Goal: Navigation & Orientation: Find specific page/section

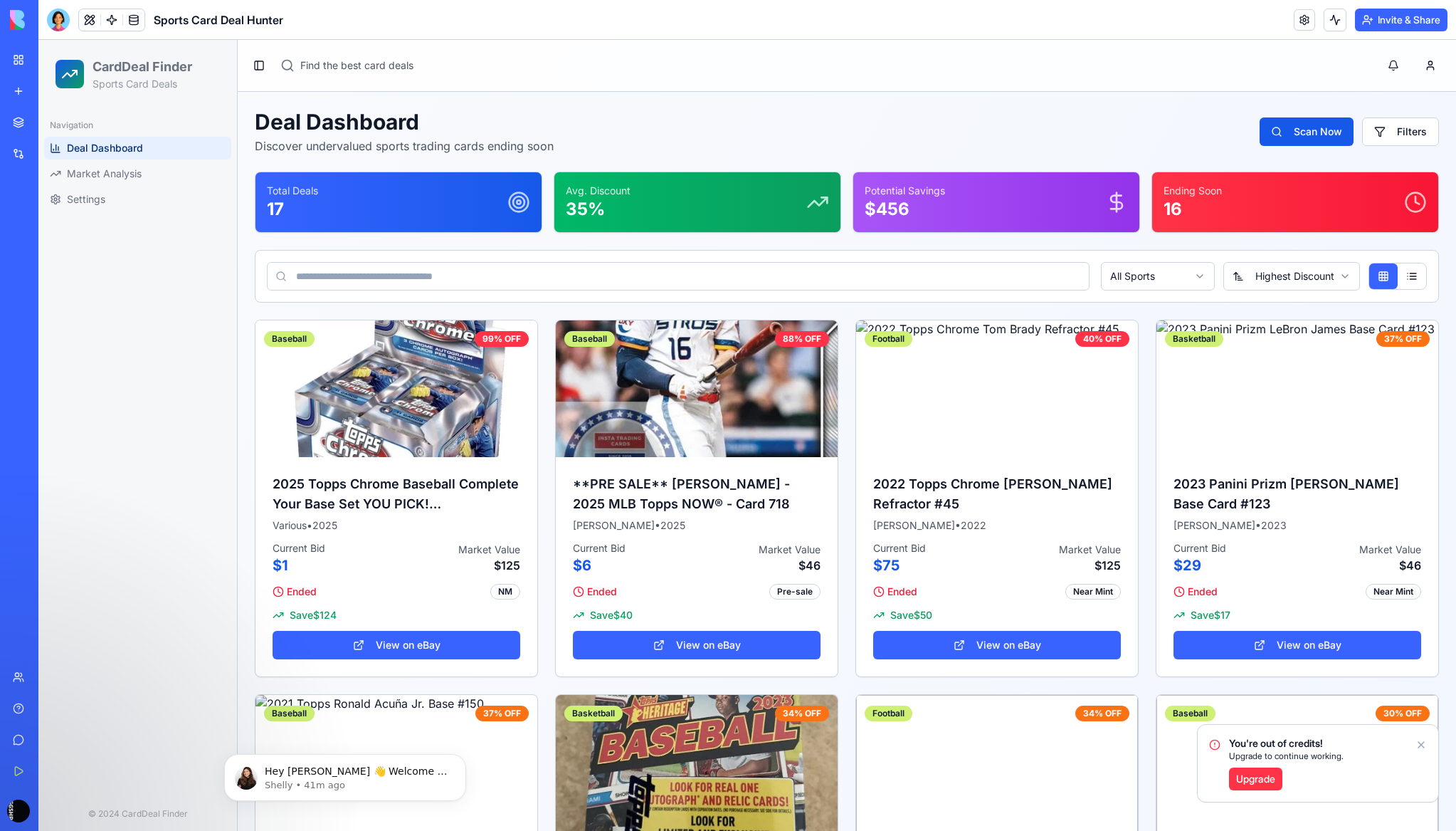
click at [173, 483] on div "Navigation Deal Dashboard Market Analysis Settings" at bounding box center [138, 452] width 199 height 688
click at [1301, 26] on link at bounding box center [1304, 20] width 21 height 21
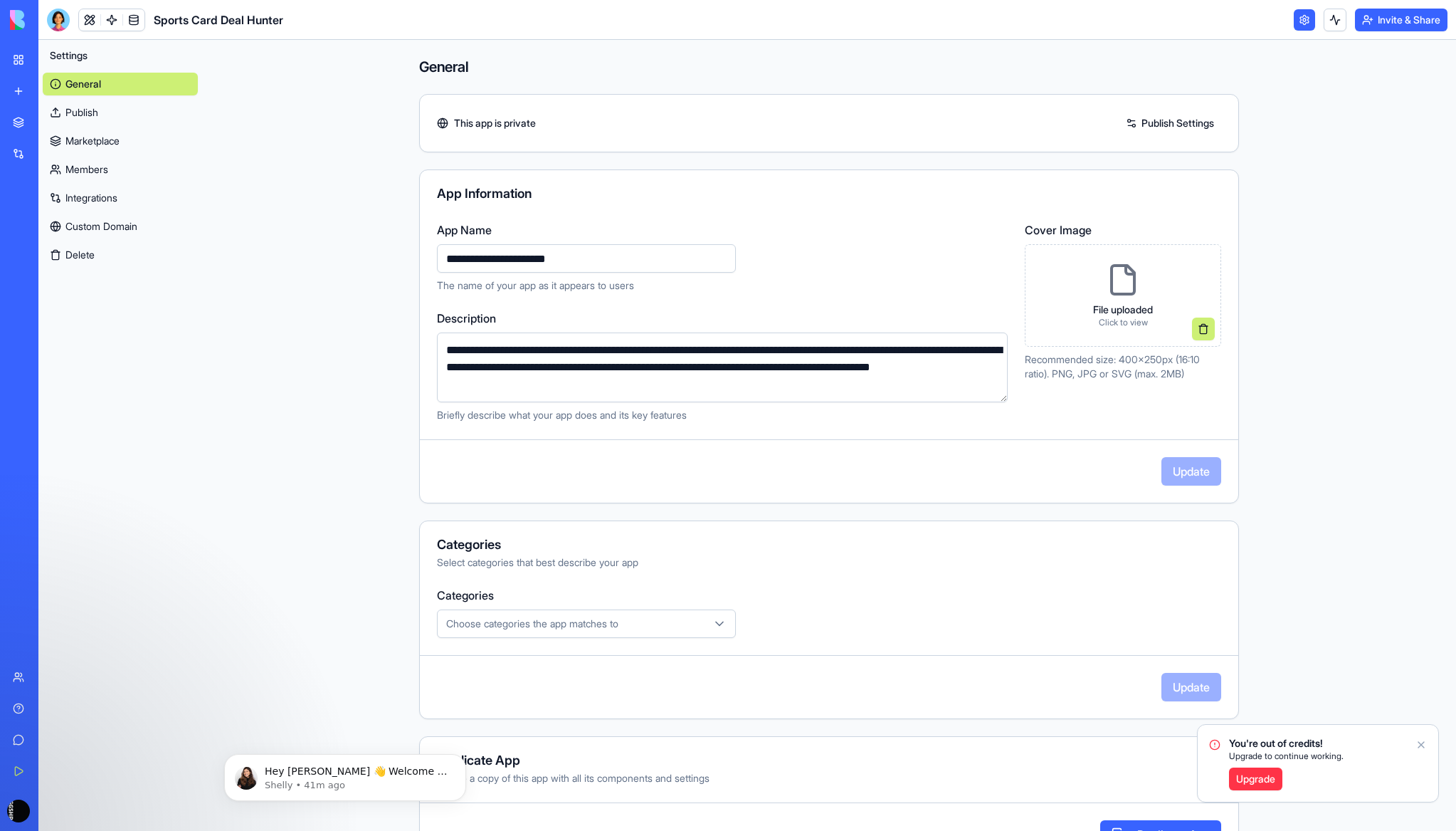
click at [1301, 26] on link at bounding box center [1304, 20] width 21 height 21
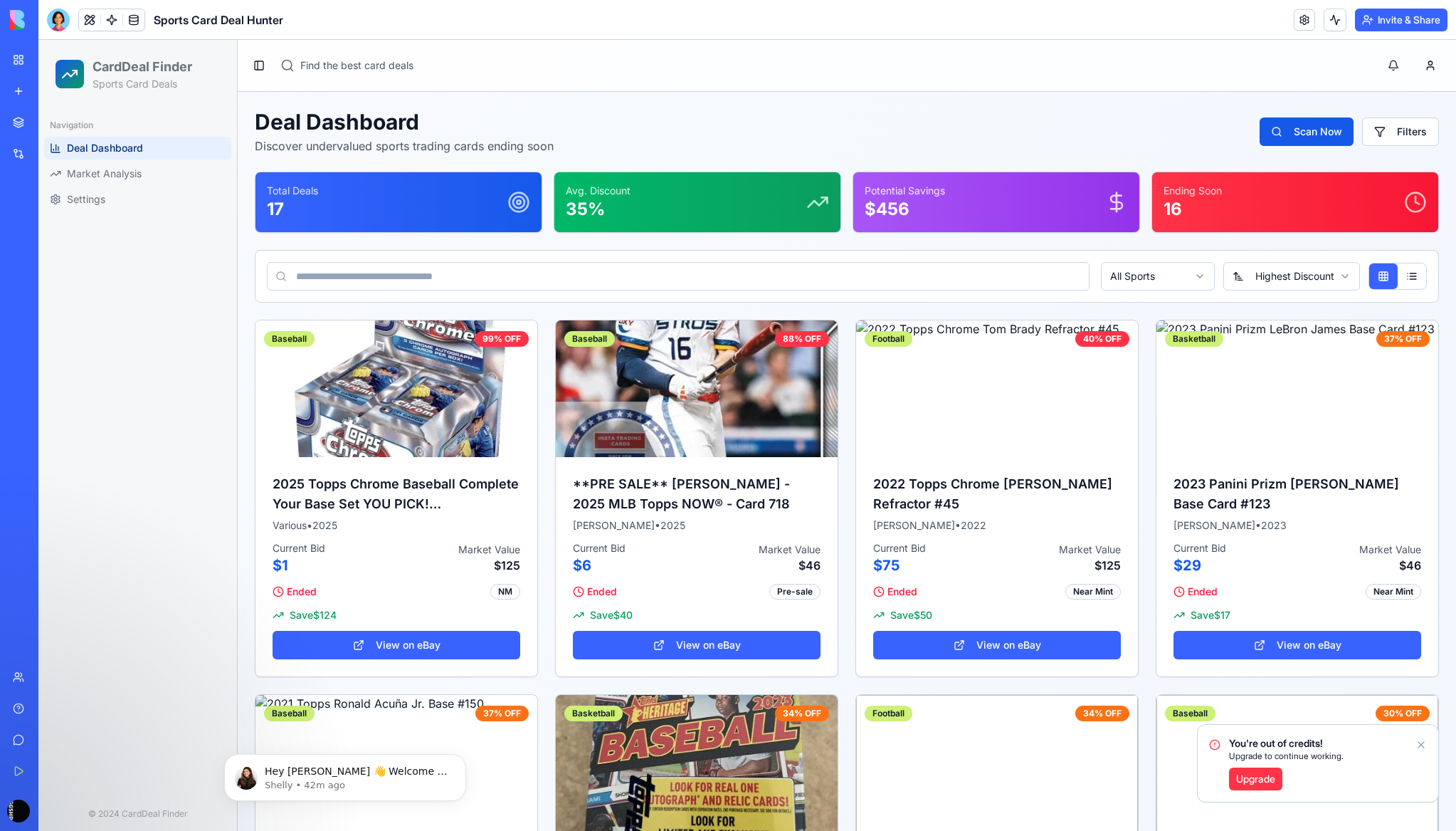
click at [231, 368] on div "Navigation Deal Dashboard Market Analysis Settings" at bounding box center [138, 452] width 199 height 688
click at [186, 366] on div "Navigation Deal Dashboard Market Analysis Settings" at bounding box center [138, 452] width 199 height 688
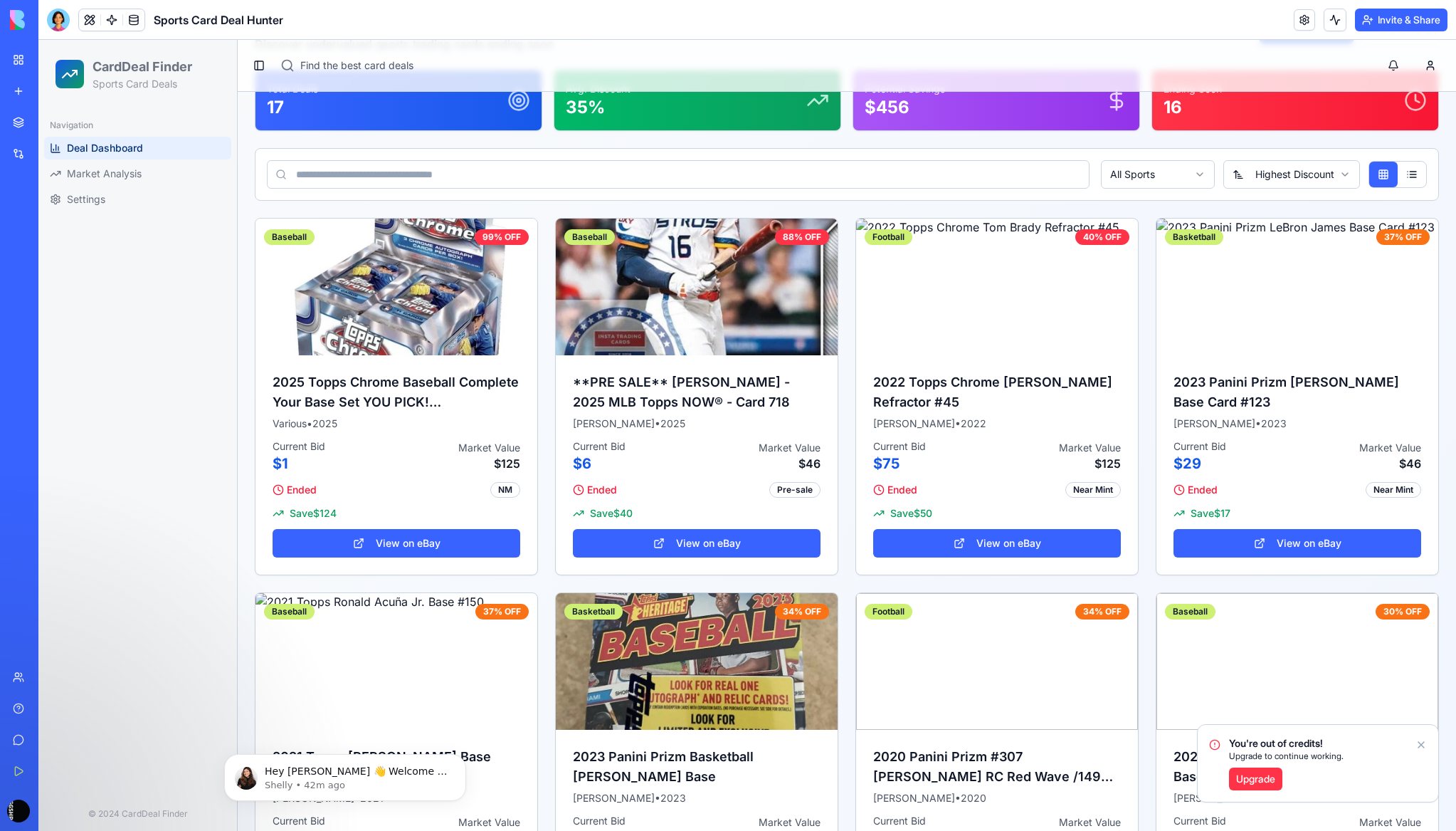
scroll to position [142, 0]
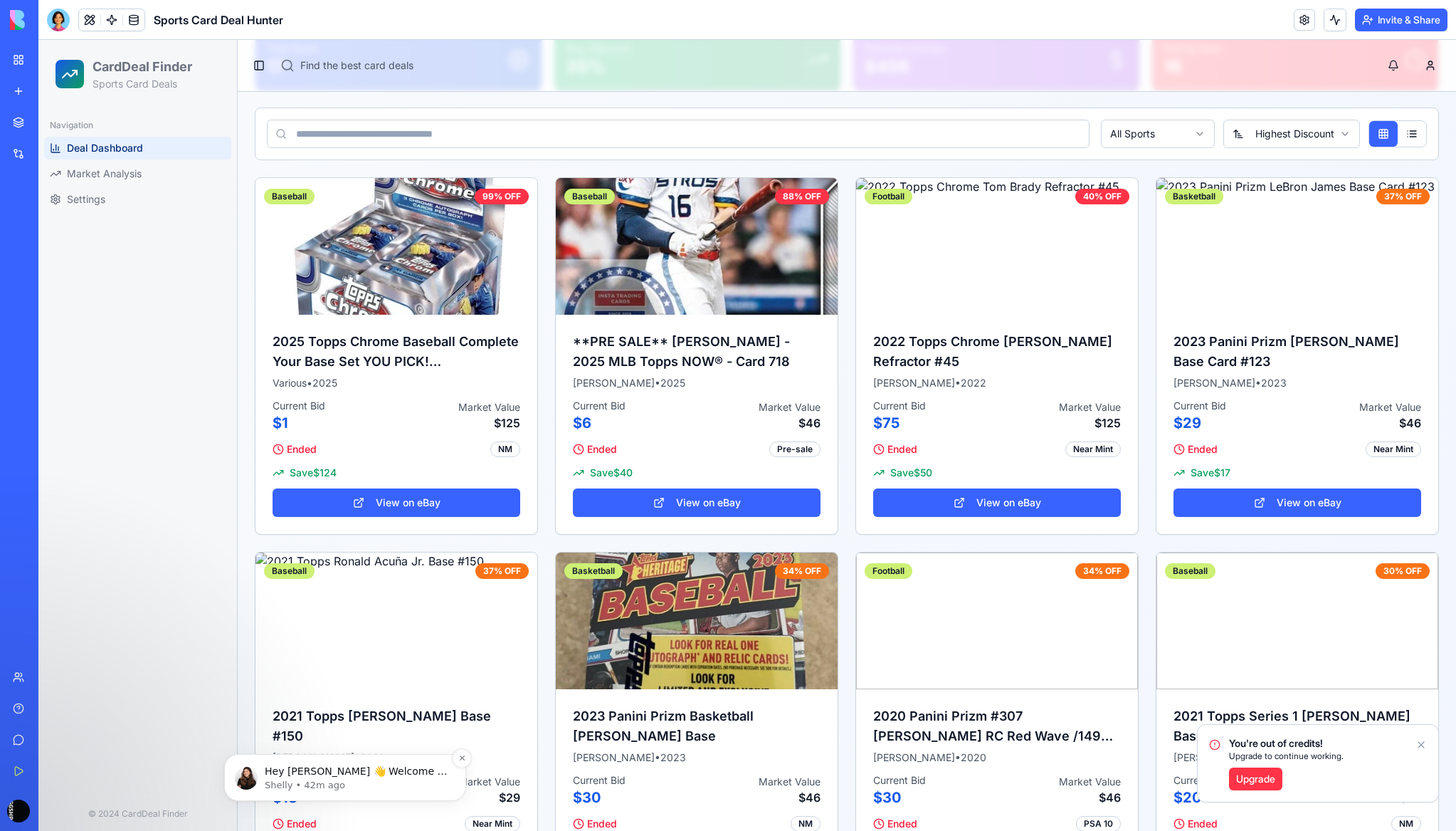
click at [332, 783] on p "Shelly • 42m ago" at bounding box center [356, 785] width 183 height 13
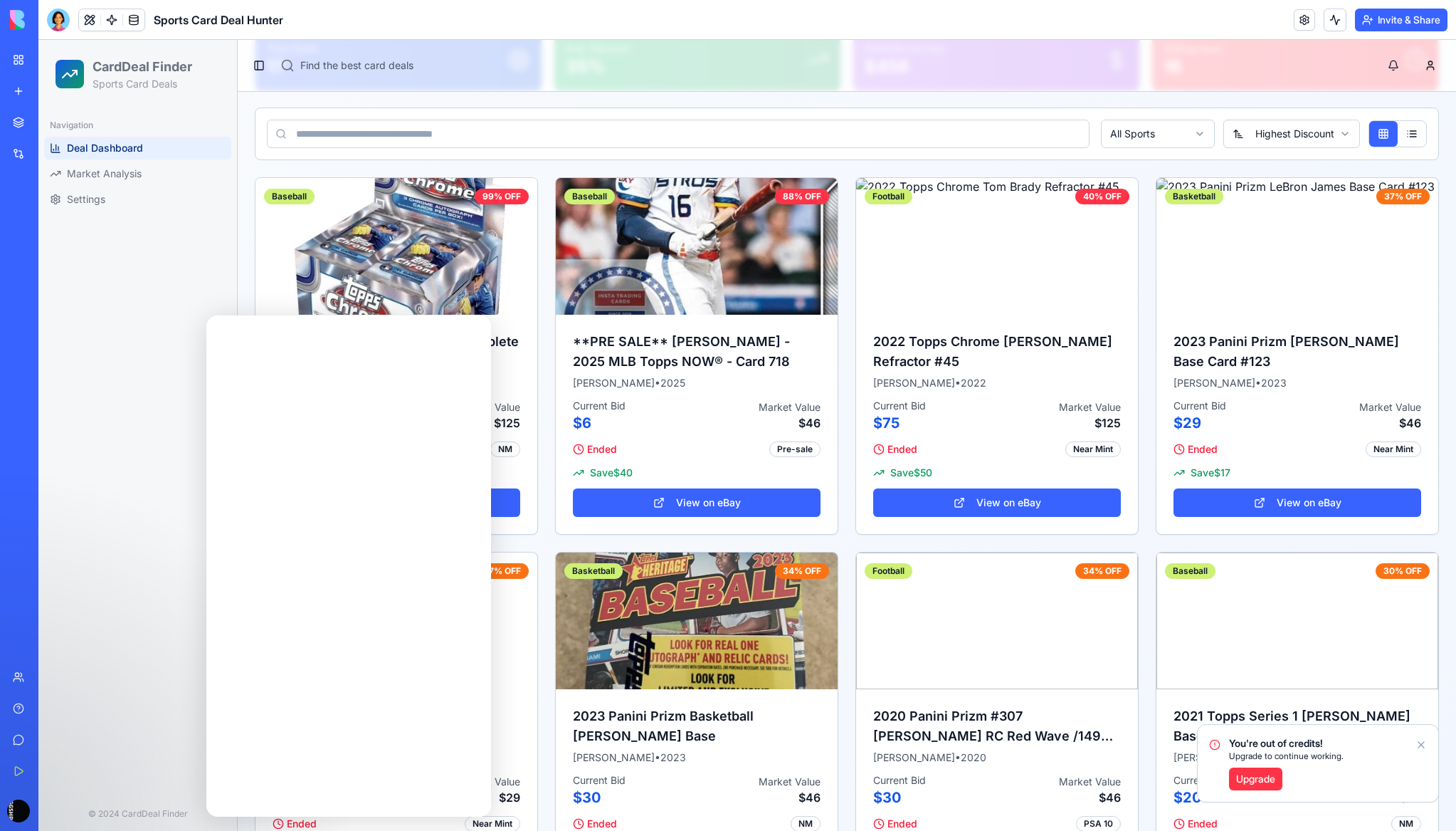
scroll to position [0, 0]
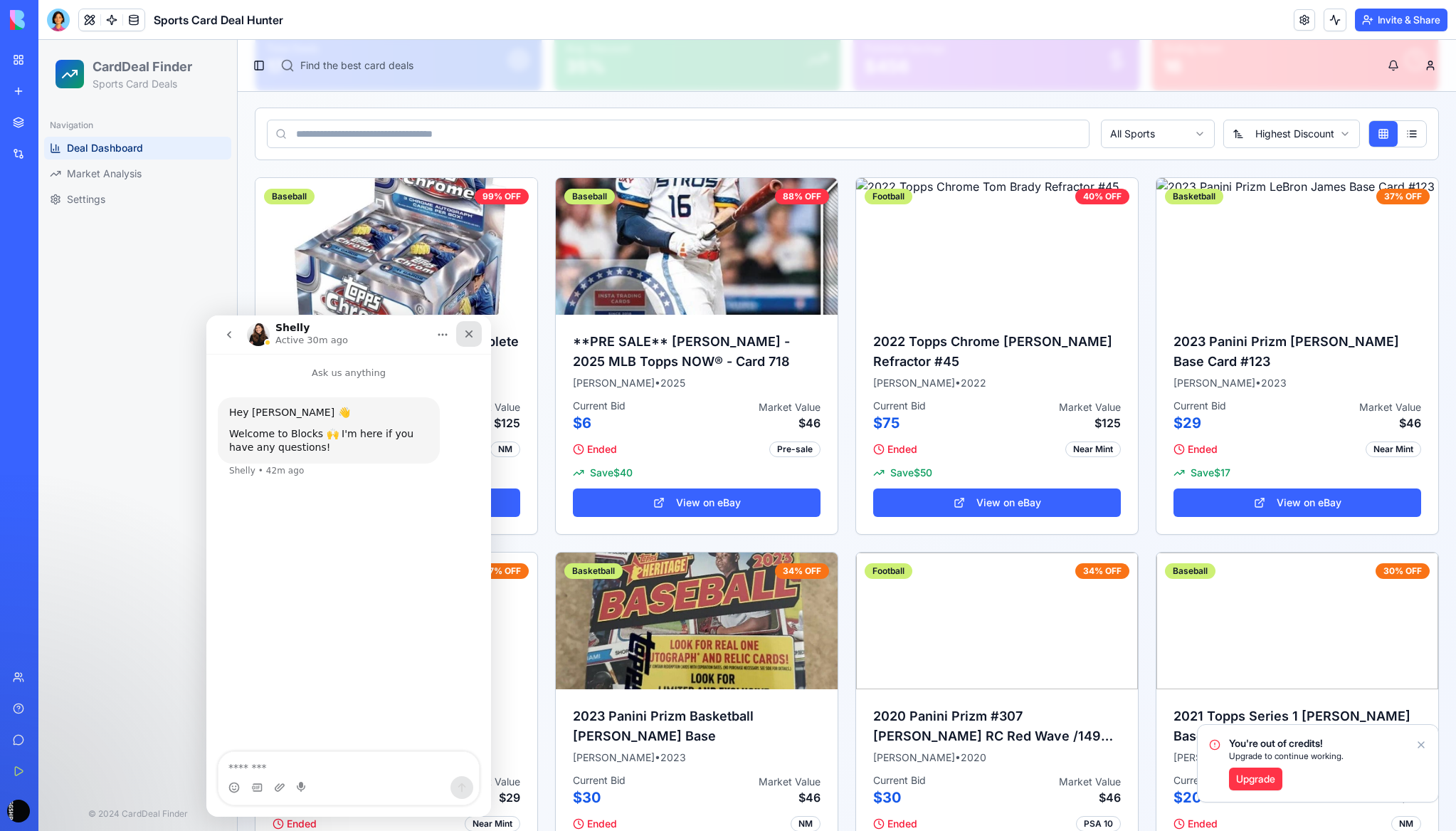
click at [474, 334] on div "Close" at bounding box center [468, 334] width 26 height 26
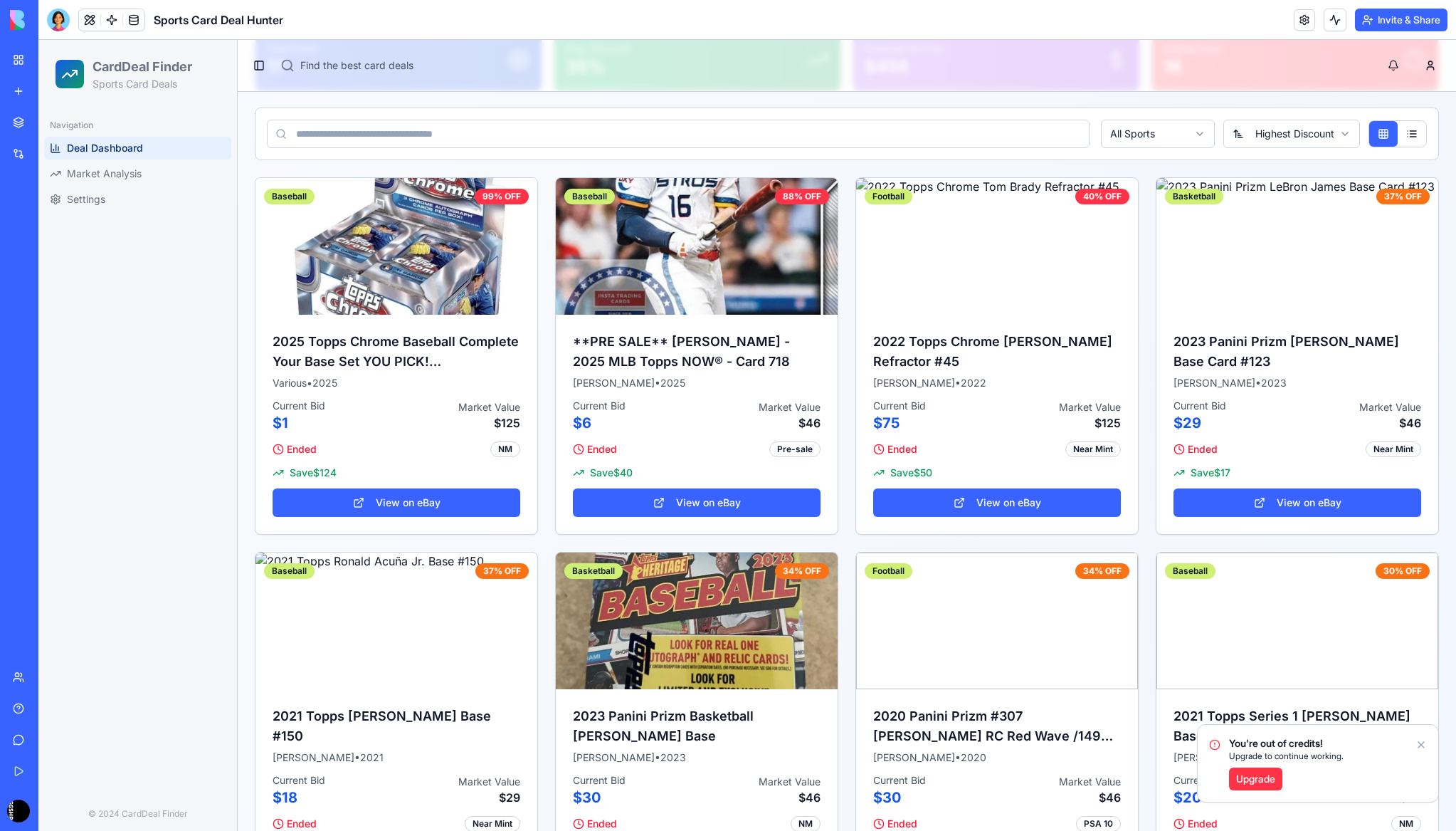
click at [1420, 746] on icon "Notifications alt+T" at bounding box center [1421, 744] width 11 height 11
